Goal: Information Seeking & Learning: Check status

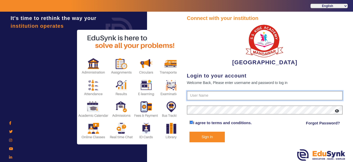
type input "9928895959"
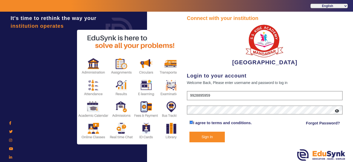
click at [206, 140] on button "Sign In" at bounding box center [207, 136] width 35 height 11
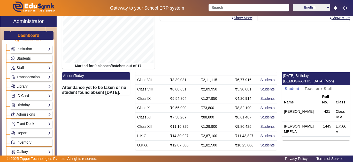
scroll to position [26, 0]
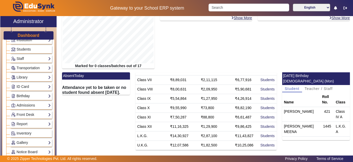
click at [22, 93] on link "Birthday" at bounding box center [31, 96] width 40 height 6
click at [22, 102] on link "Students" at bounding box center [21, 103] width 14 height 4
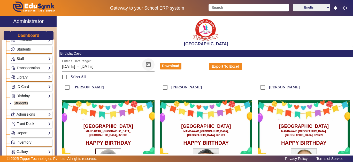
click at [147, 64] on span "Open calendar" at bounding box center [148, 64] width 12 height 12
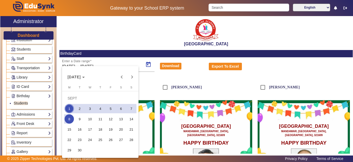
click at [68, 109] on span "1" at bounding box center [69, 108] width 9 height 9
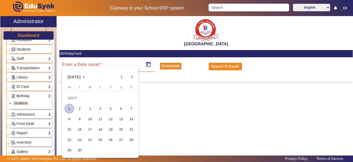
click at [68, 109] on span "1" at bounding box center [69, 108] width 9 height 9
type input "[DATE]"
click at [68, 109] on span "1" at bounding box center [69, 108] width 9 height 9
type input "[DATE]"
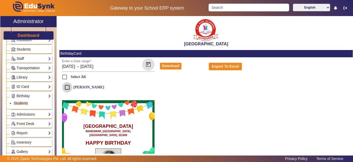
click at [70, 86] on input "[PERSON_NAME]" at bounding box center [67, 87] width 10 height 10
checkbox input "true"
click at [162, 68] on button "Download" at bounding box center [170, 66] width 21 height 7
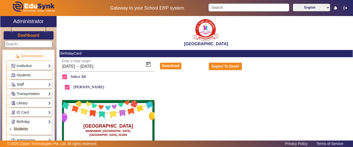
click at [21, 37] on h3 "Dashboard" at bounding box center [29, 35] width 22 height 5
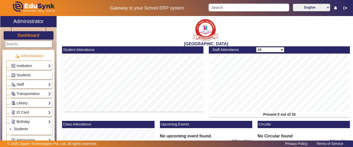
click at [228, 3] on div "Gateway to your School ERP system English हिंदी (Hindi) ಕನ್ನಡ (Kannada) தமிழ் (…" at bounding box center [176, 8] width 353 height 16
click at [227, 4] on input "Search" at bounding box center [249, 8] width 80 height 8
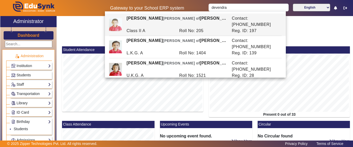
click at [168, 28] on div "Class II A" at bounding box center [150, 31] width 53 height 6
type input "[PERSON_NAME]"
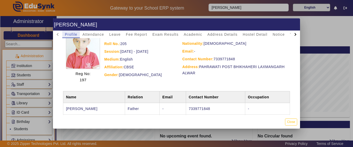
scroll to position [59, 0]
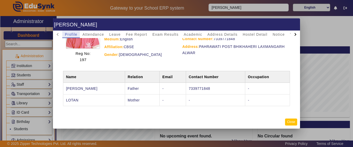
click at [292, 121] on button "Close" at bounding box center [291, 121] width 12 height 7
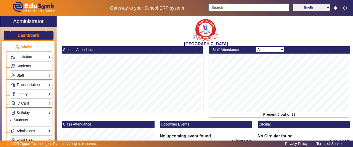
scroll to position [0, 0]
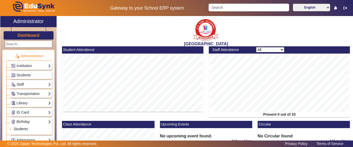
click at [24, 129] on link "Students" at bounding box center [21, 129] width 14 height 4
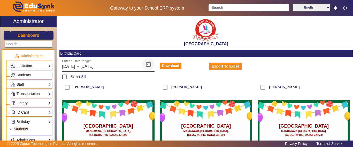
click at [144, 65] on span "Open calendar" at bounding box center [148, 64] width 12 height 12
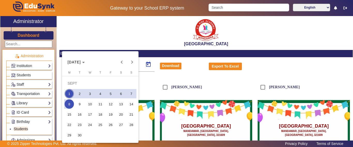
click at [80, 95] on span "2" at bounding box center [79, 93] width 9 height 9
type input "[DATE]"
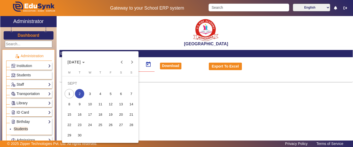
click at [80, 95] on span "2" at bounding box center [79, 93] width 9 height 9
type input "[DATE]"
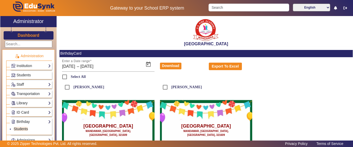
drag, startPoint x: 167, startPoint y: 42, endPoint x: 242, endPoint y: 44, distance: 75.0
click at [242, 44] on h2 "[GEOGRAPHIC_DATA]" at bounding box center [206, 43] width 294 height 5
click at [25, 35] on h3 "Dashboard" at bounding box center [29, 35] width 22 height 5
